Goal: Task Accomplishment & Management: Manage account settings

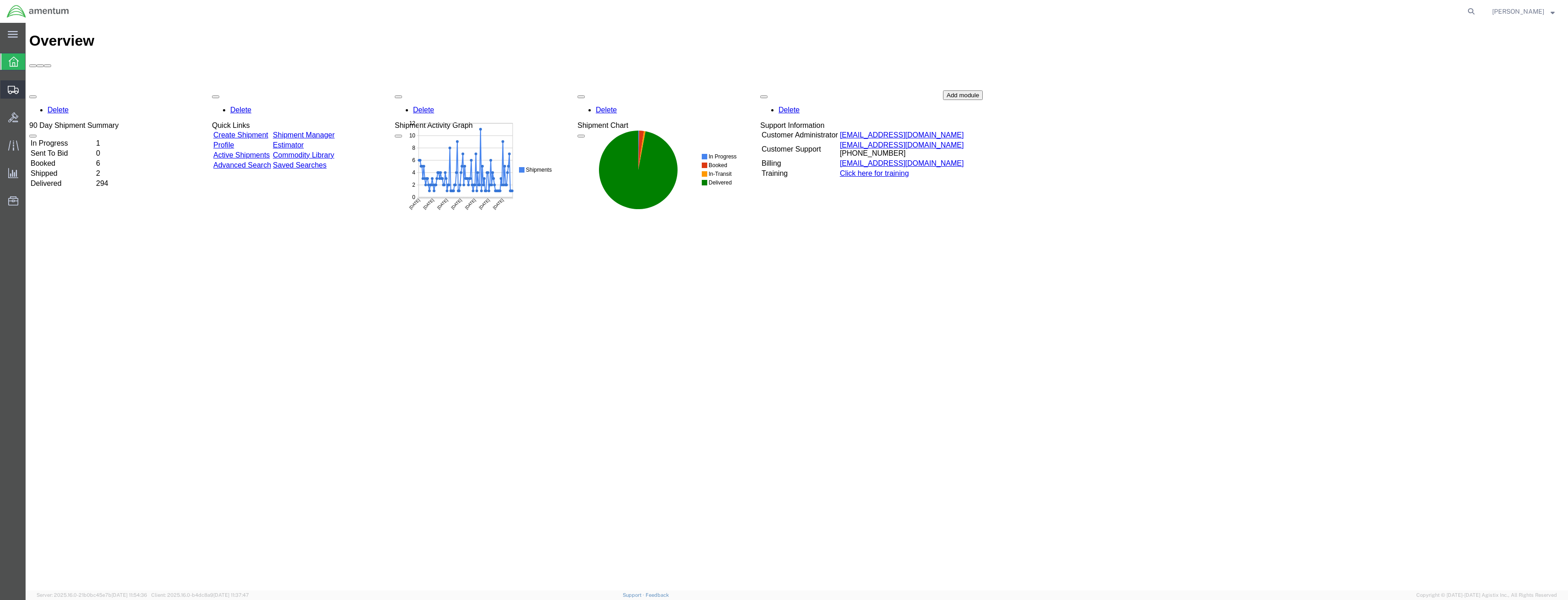
click at [11, 92] on icon at bounding box center [13, 90] width 11 height 9
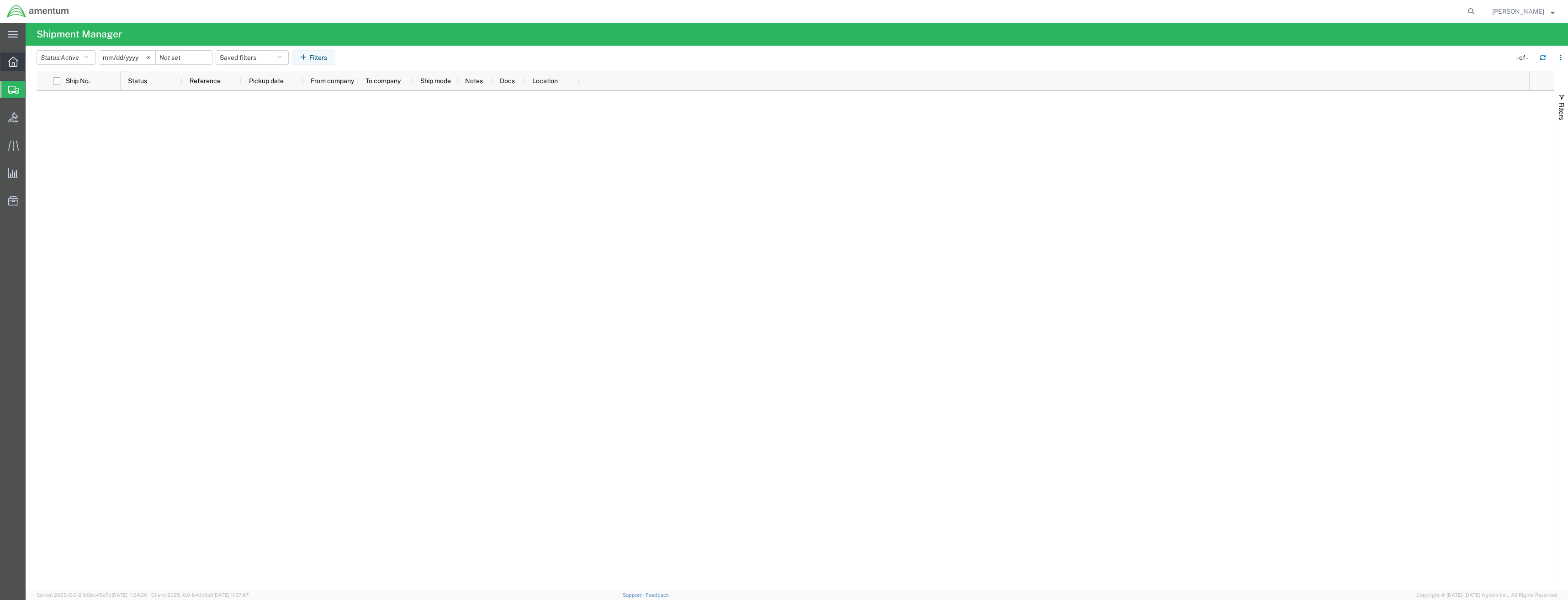
click at [15, 64] on icon at bounding box center [14, 62] width 10 height 10
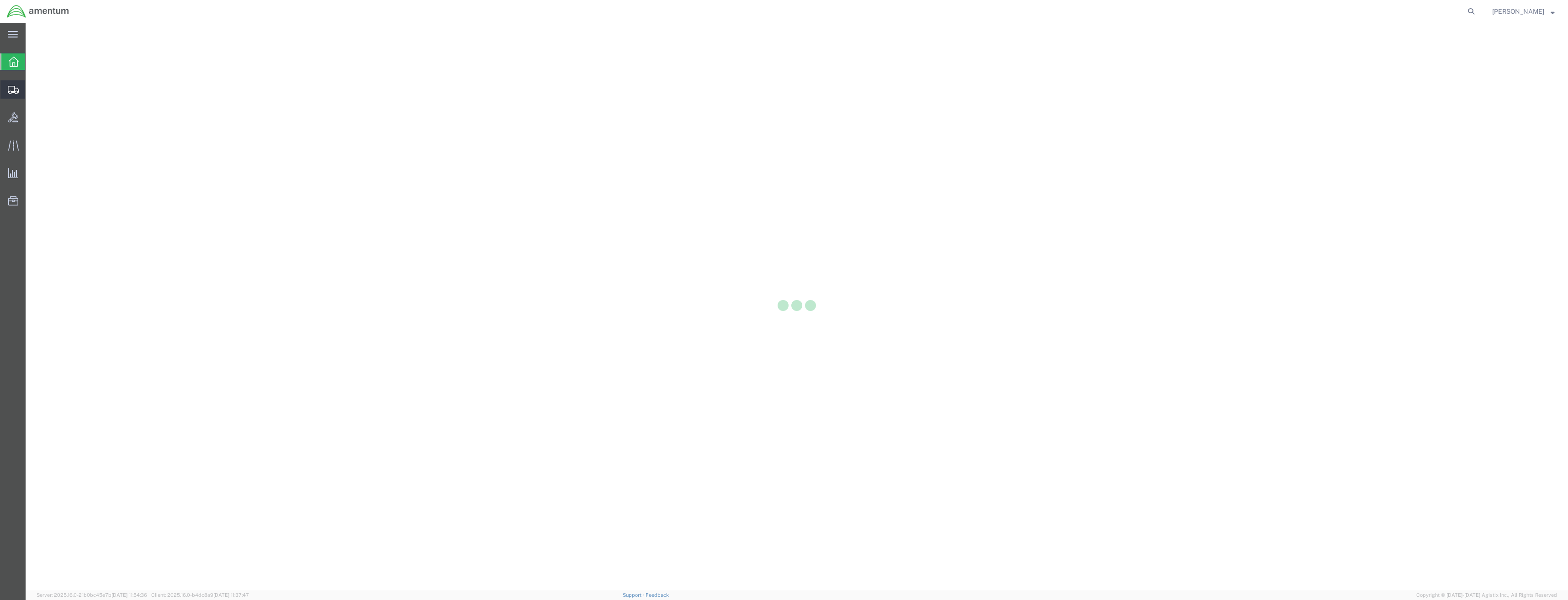
click at [14, 86] on icon at bounding box center [13, 90] width 11 height 9
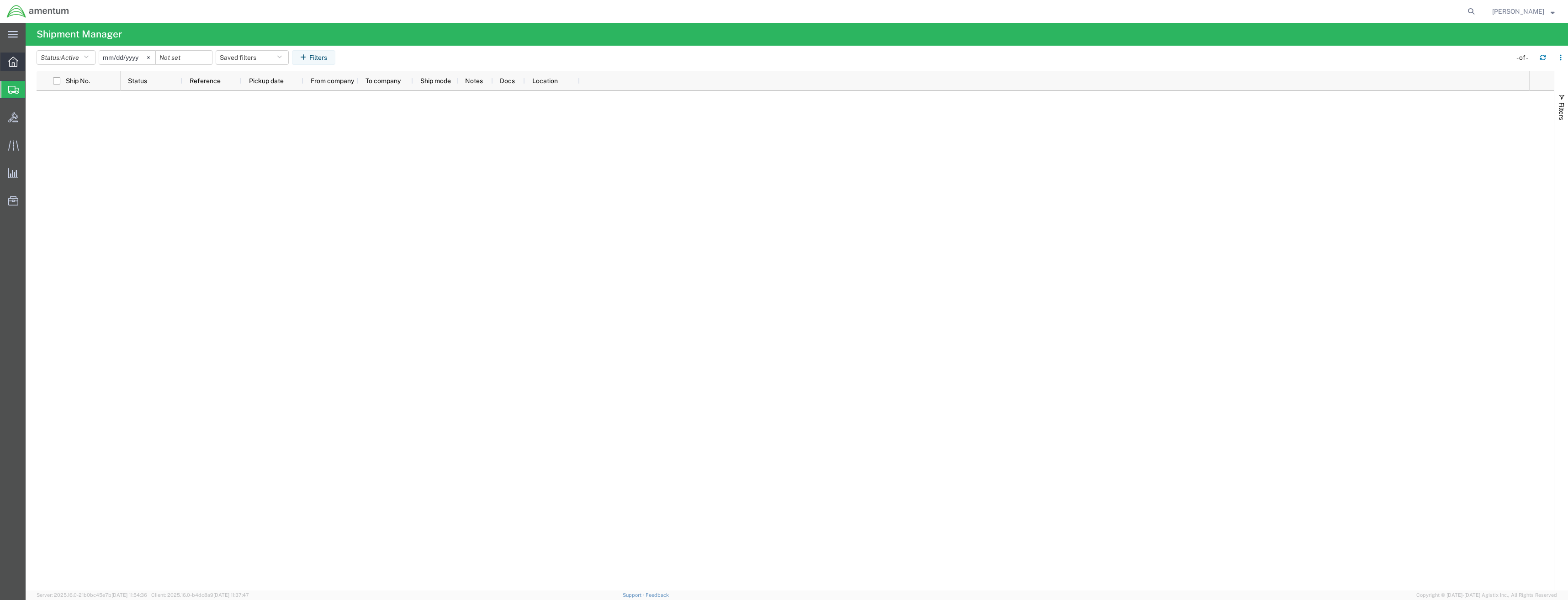
click at [8, 60] on div at bounding box center [14, 61] width 26 height 18
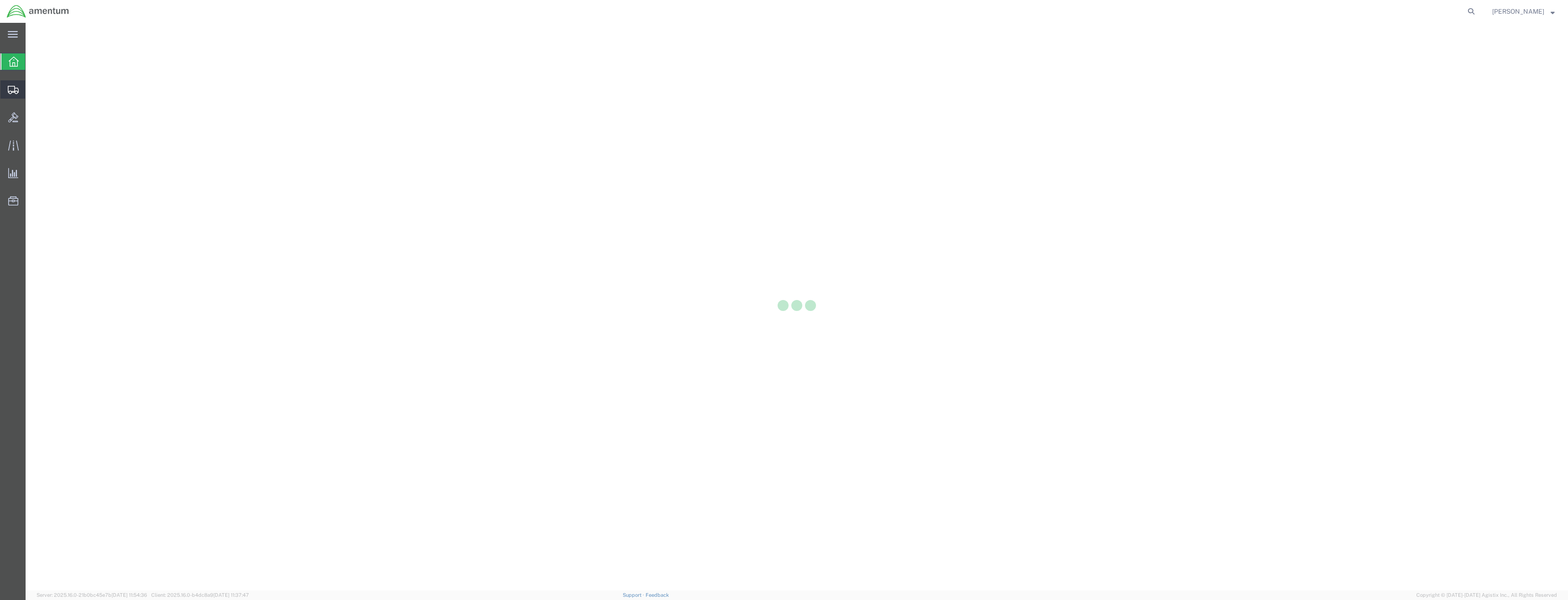
click at [8, 89] on icon at bounding box center [13, 90] width 11 height 9
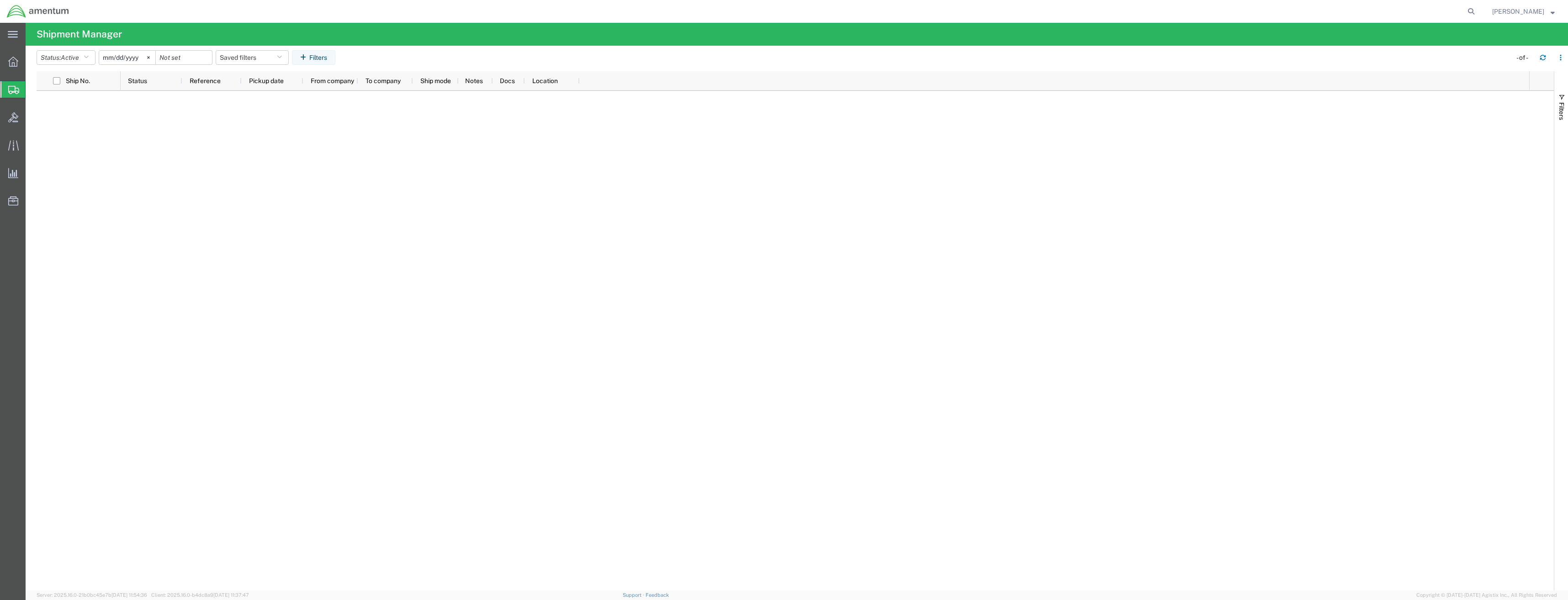
click at [4, 90] on div at bounding box center [14, 89] width 26 height 16
click at [10, 61] on icon at bounding box center [14, 62] width 10 height 10
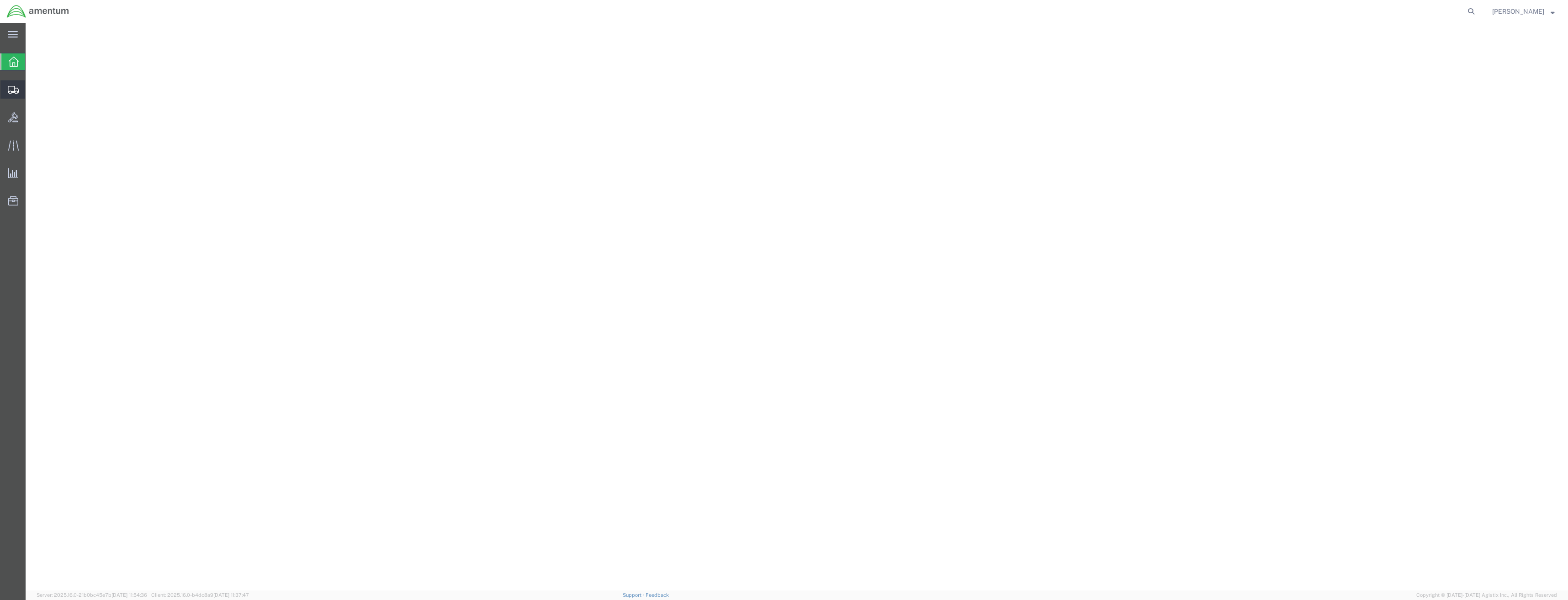
click at [10, 89] on icon at bounding box center [13, 90] width 11 height 9
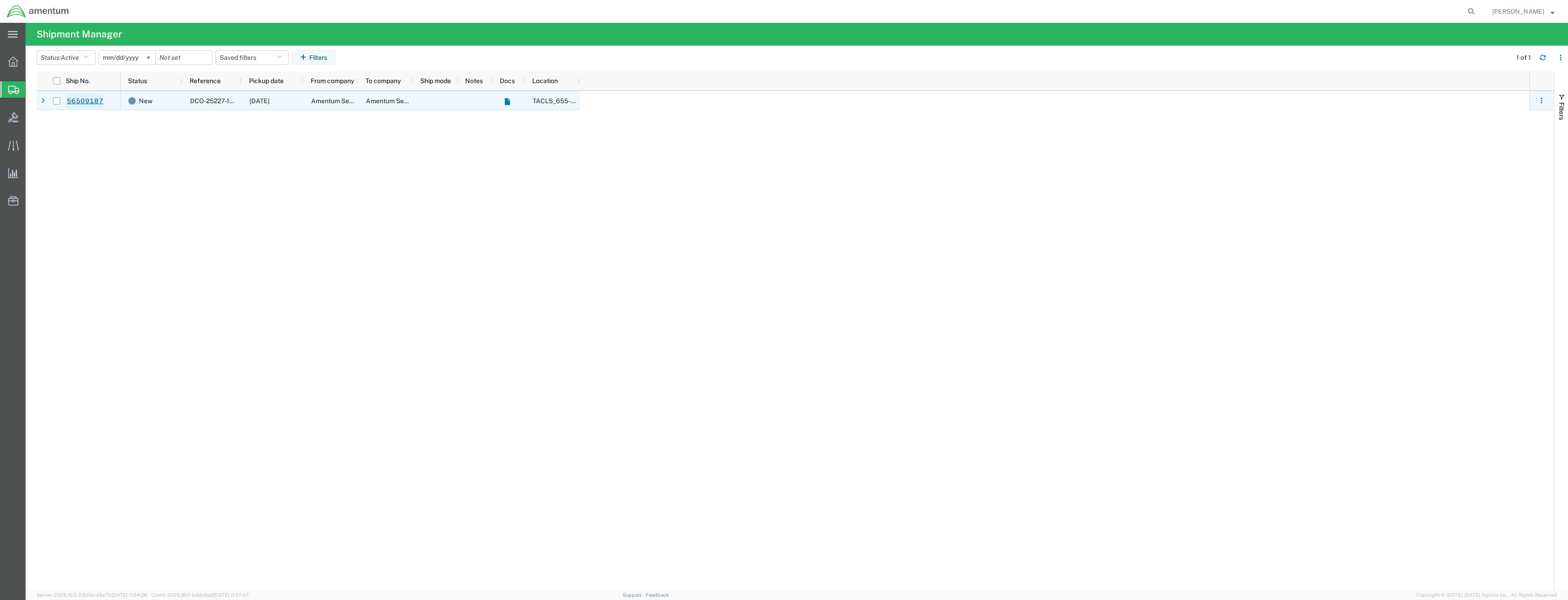
click at [88, 99] on link "56509187" at bounding box center [85, 101] width 38 height 15
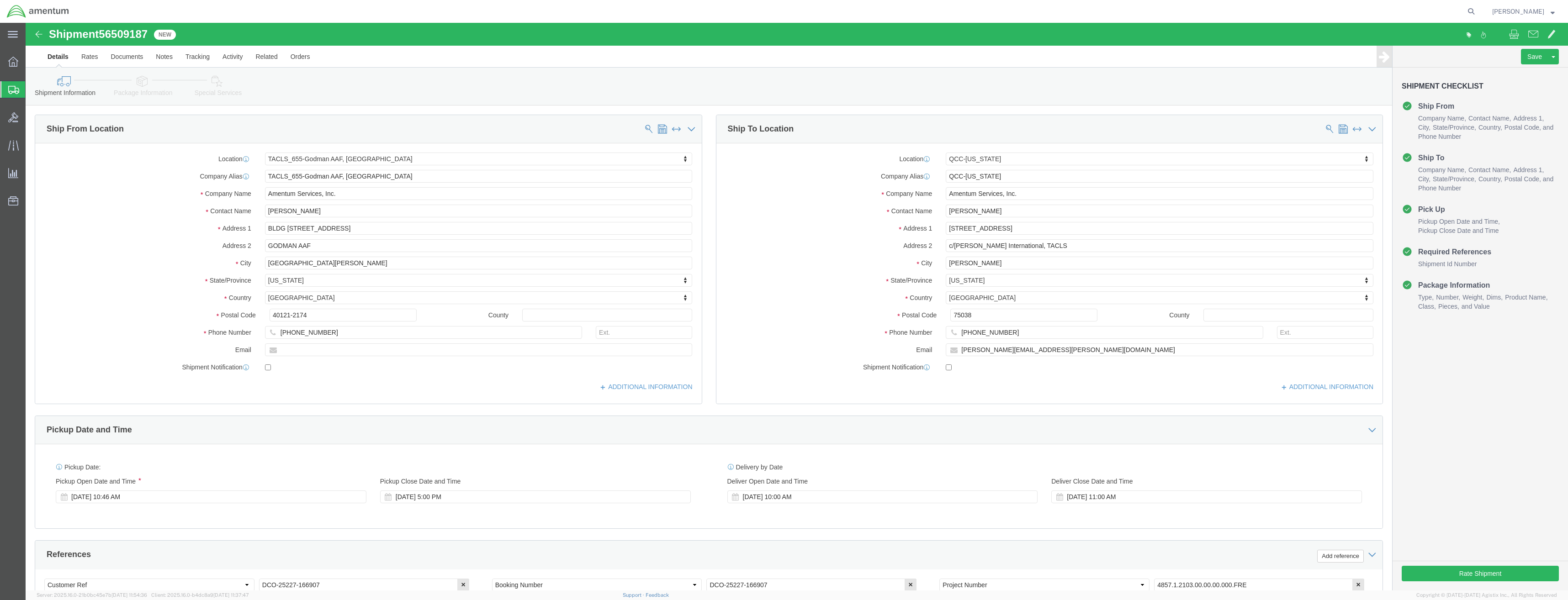
select select "42727"
select select "42668"
click button "Rate Shipment"
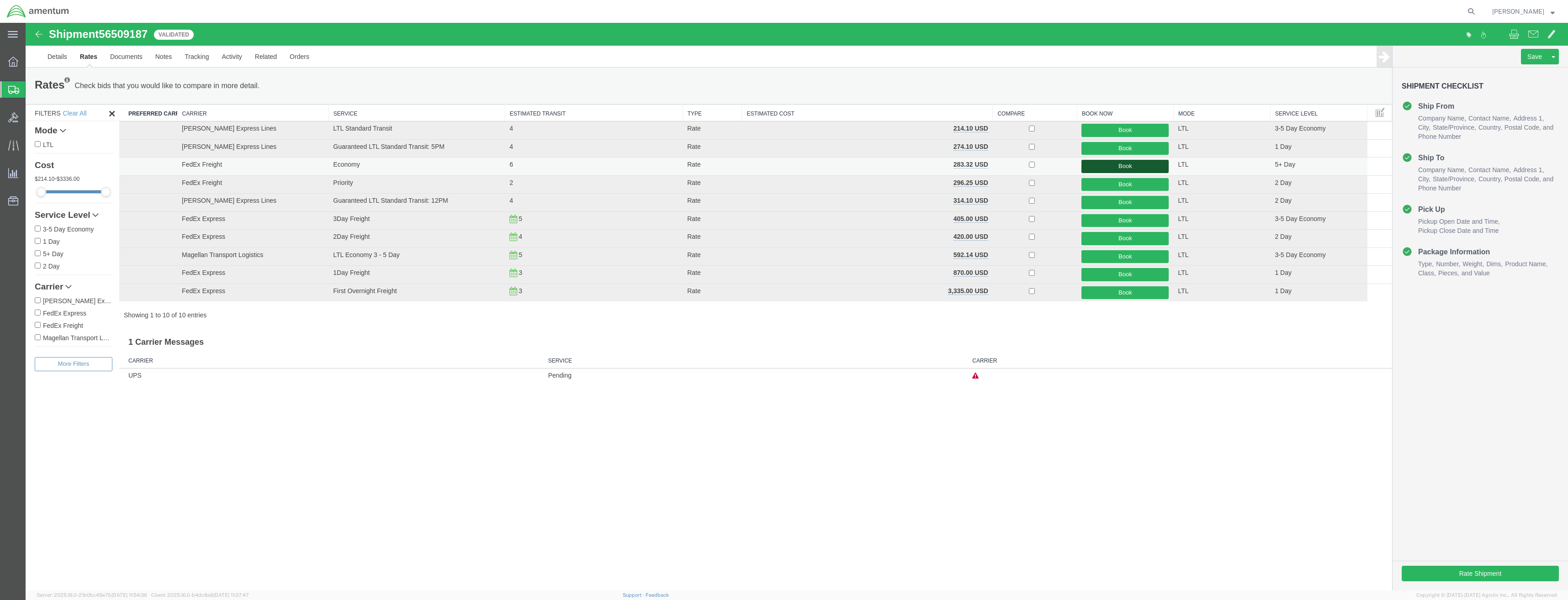
click at [1121, 169] on button "Book" at bounding box center [1125, 166] width 88 height 13
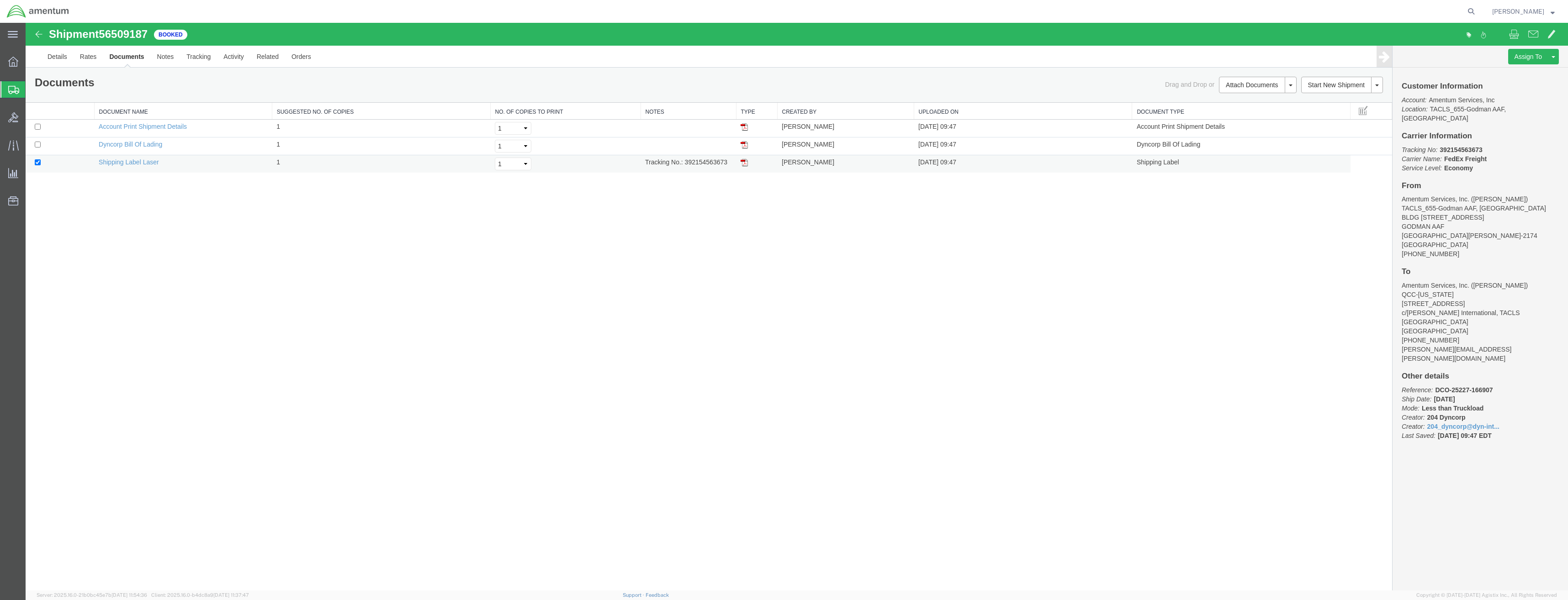
click at [145, 168] on td "Shipping Label Laser" at bounding box center [182, 164] width 178 height 18
drag, startPoint x: 148, startPoint y: 163, endPoint x: 189, endPoint y: 165, distance: 41.0
click at [148, 163] on link "Shipping Label Laser" at bounding box center [129, 162] width 60 height 8
click at [58, 58] on link "Details" at bounding box center [58, 57] width 33 height 22
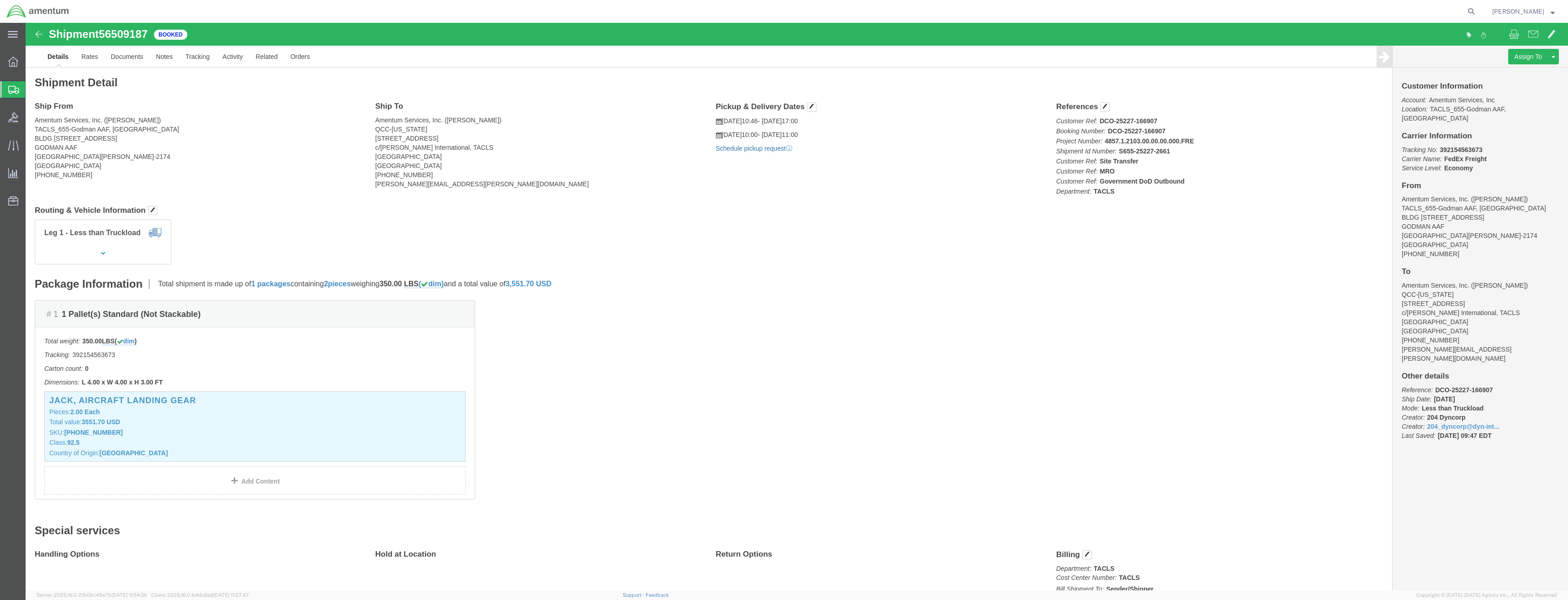
click link "Schedule pickup request"
